Goal: Task Accomplishment & Management: Manage account settings

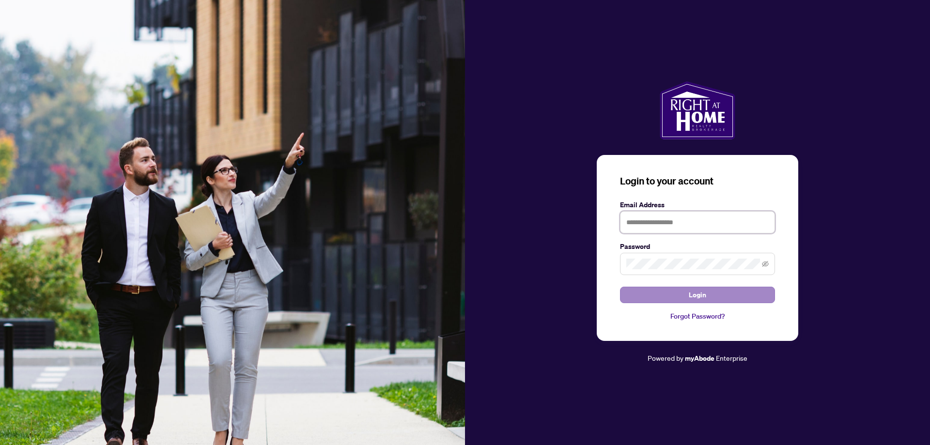
type input "**********"
click at [701, 290] on span "Login" at bounding box center [697, 294] width 17 height 15
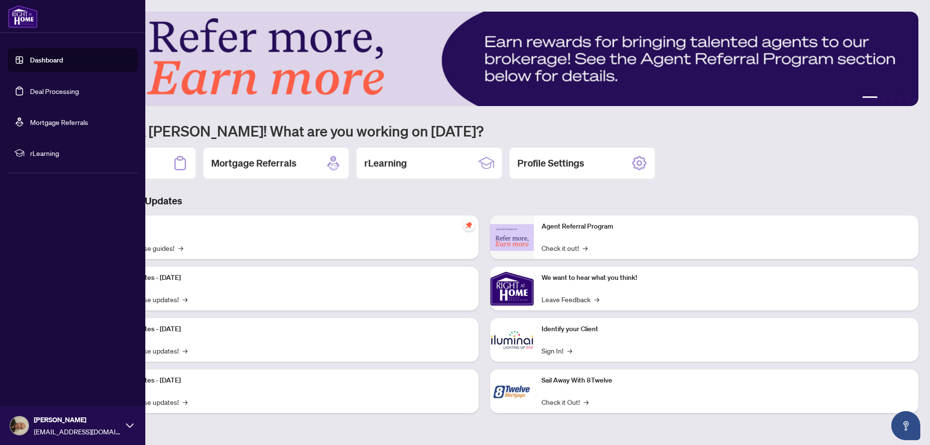
click at [49, 93] on link "Deal Processing" at bounding box center [54, 91] width 49 height 9
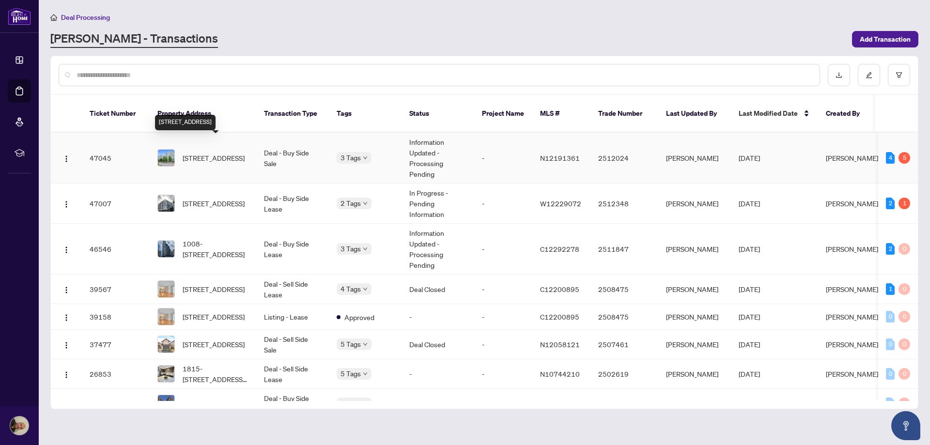
click at [194, 153] on span "[STREET_ADDRESS]" at bounding box center [214, 158] width 62 height 11
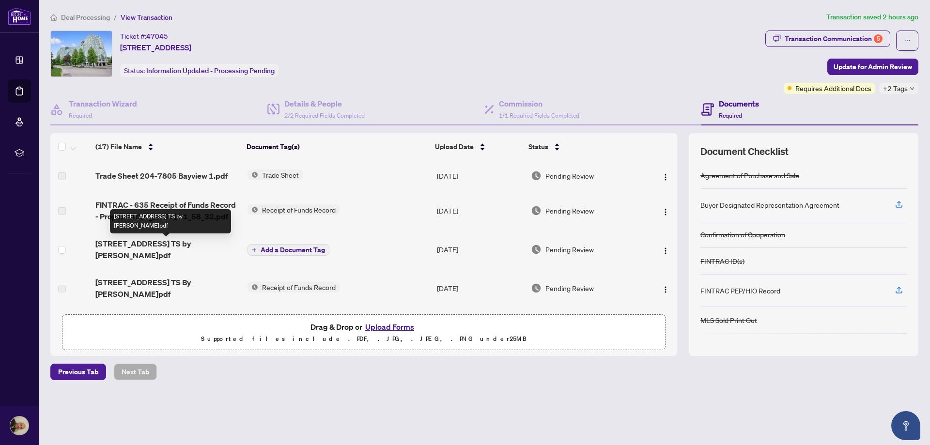
click at [176, 245] on span "[STREET_ADDRESS] TS by [PERSON_NAME]pdf" at bounding box center [167, 249] width 144 height 23
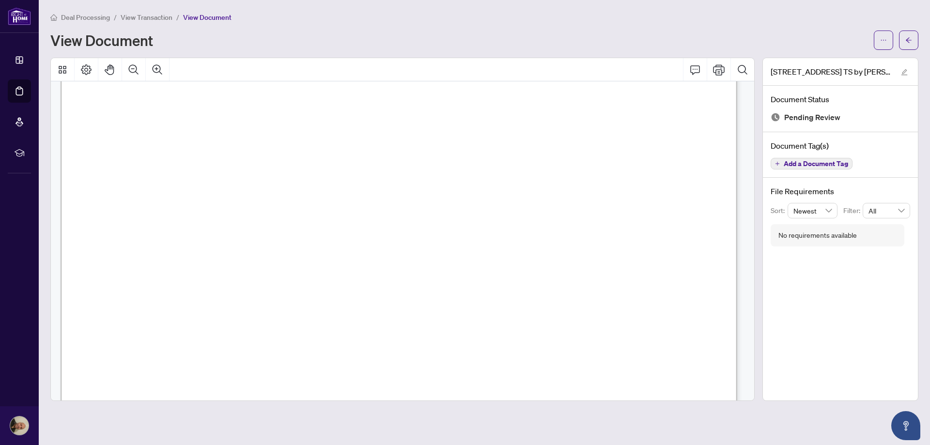
scroll to position [145, 0]
click at [719, 68] on icon "Print" at bounding box center [719, 70] width 12 height 12
click at [133, 15] on span "View Transaction" at bounding box center [147, 17] width 52 height 9
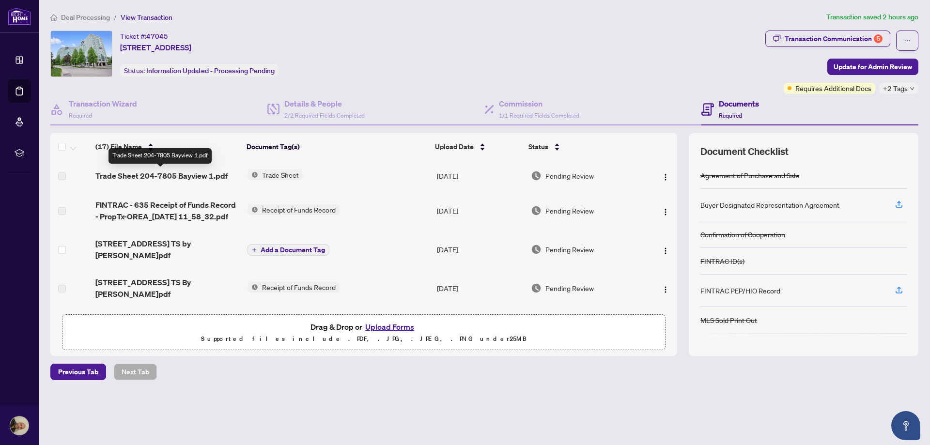
click at [154, 176] on span "Trade Sheet 204-7805 Bayview 1.pdf" at bounding box center [161, 176] width 132 height 12
click at [664, 177] on img "button" at bounding box center [666, 177] width 8 height 8
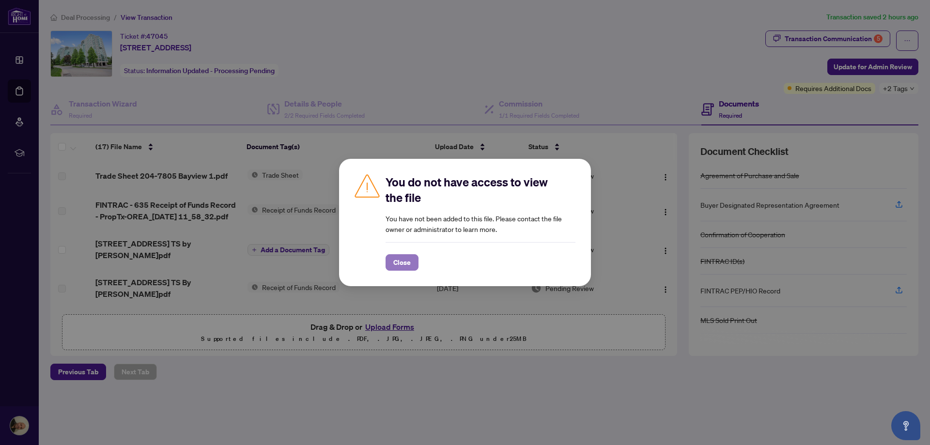
click at [399, 256] on span "Close" at bounding box center [401, 262] width 17 height 15
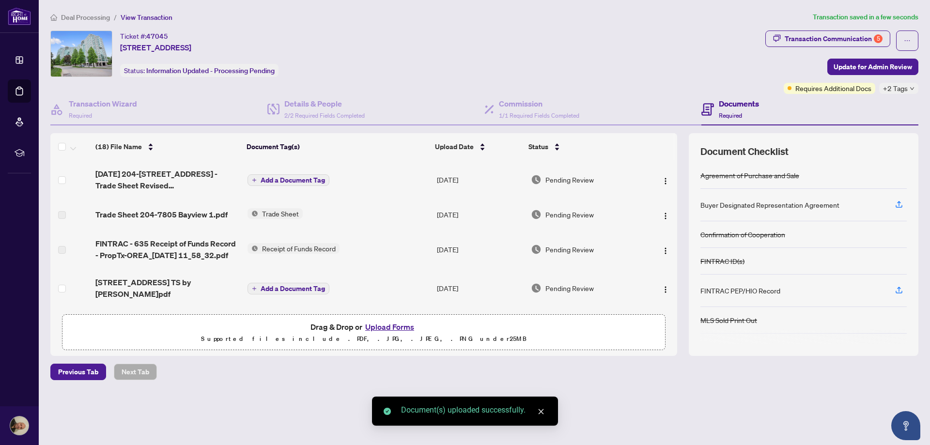
click at [282, 177] on span "Add a Document Tag" at bounding box center [293, 180] width 64 height 7
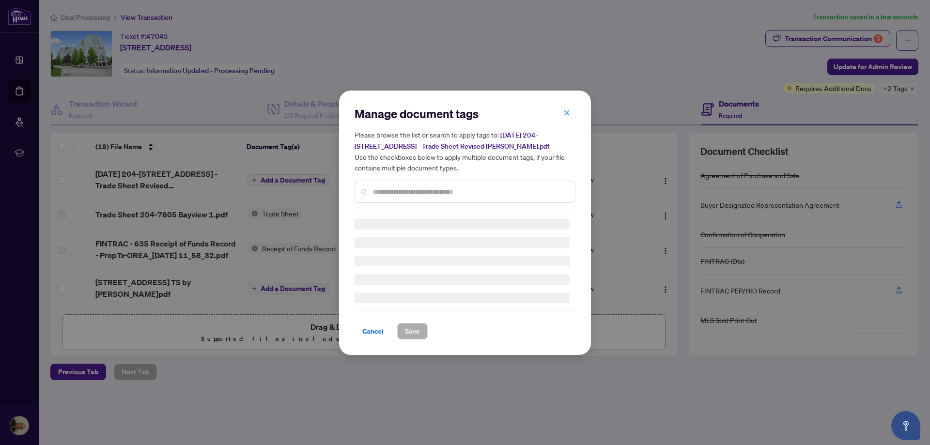
click at [421, 192] on div "Manage document tags Please browse the list or search to apply tags to: [DATE] …" at bounding box center [464, 222] width 221 height 233
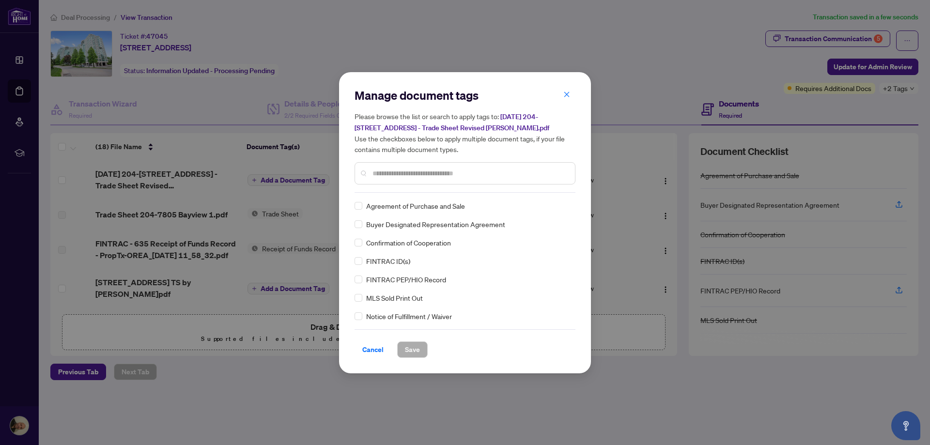
click at [429, 175] on input "text" at bounding box center [469, 173] width 195 height 11
type input "*****"
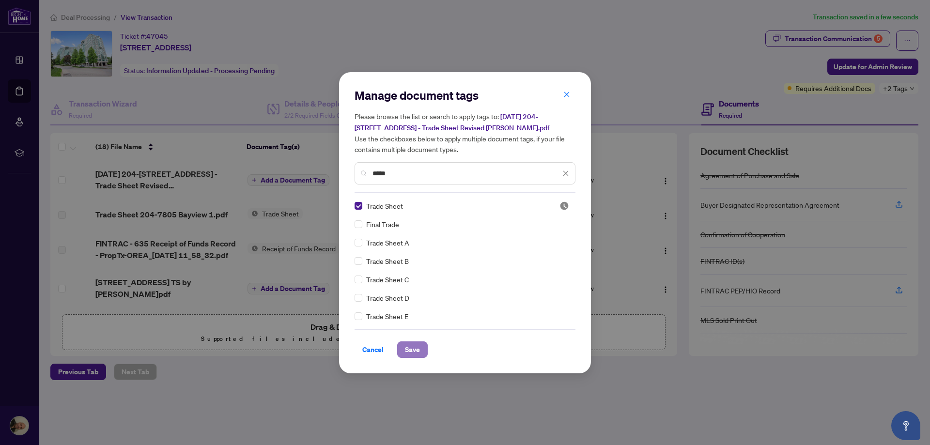
click at [407, 346] on span "Save" at bounding box center [412, 349] width 15 height 15
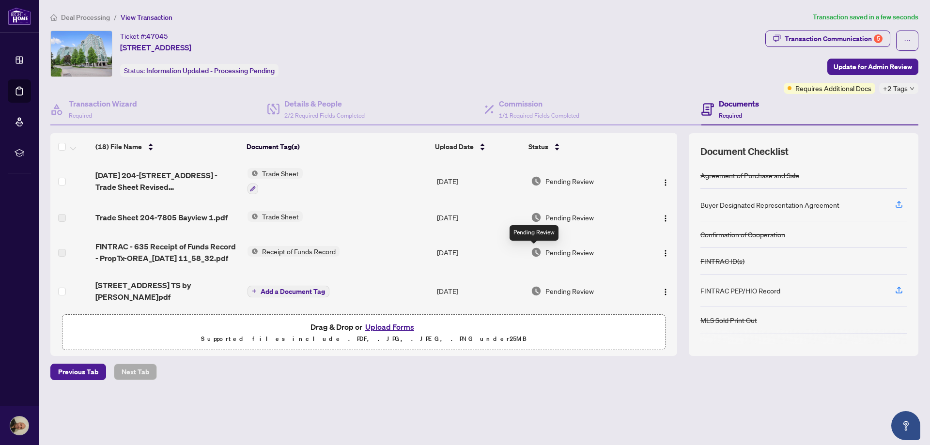
click at [537, 253] on img at bounding box center [536, 252] width 11 height 11
click at [283, 288] on span "Add a Document Tag" at bounding box center [293, 291] width 64 height 7
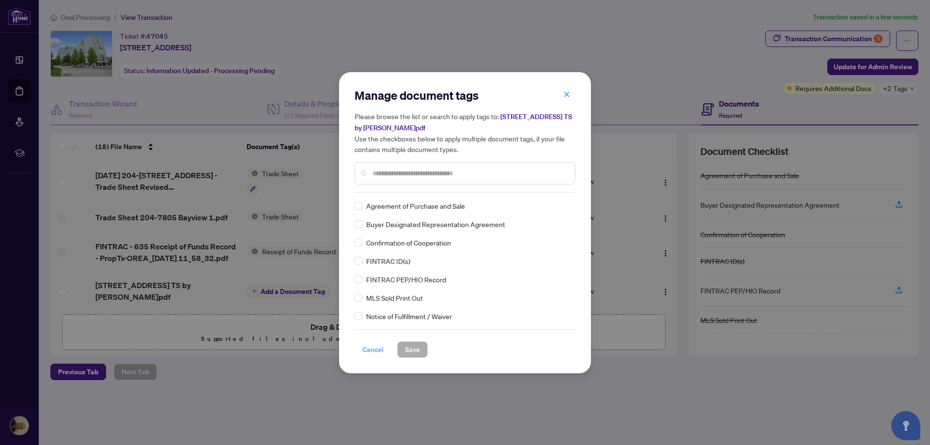
click at [372, 345] on span "Cancel" at bounding box center [372, 349] width 21 height 15
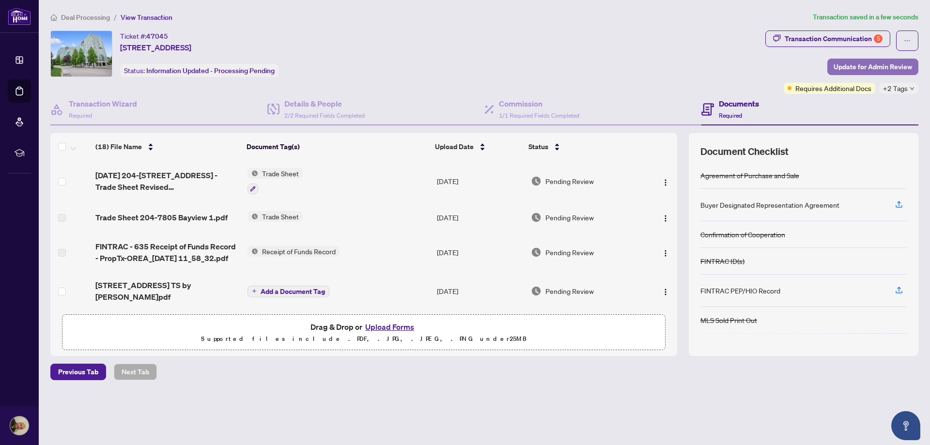
click at [872, 63] on span "Update for Admin Review" at bounding box center [872, 66] width 78 height 15
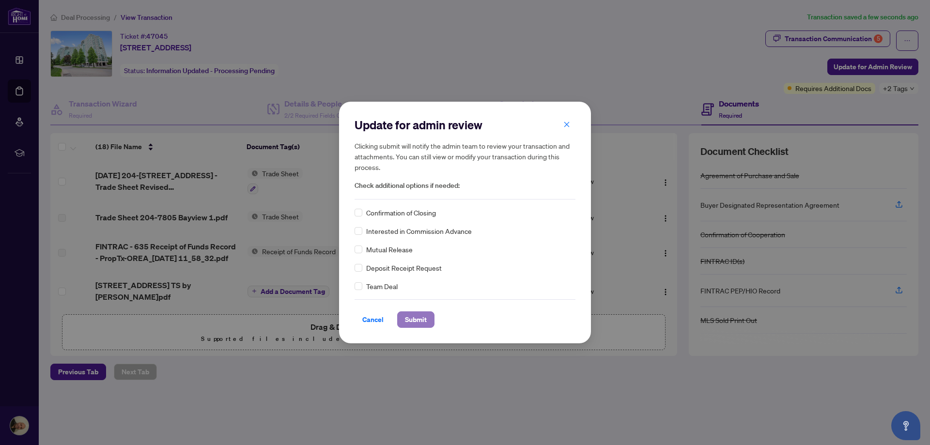
click at [422, 321] on span "Submit" at bounding box center [416, 319] width 22 height 15
